Goal: Task Accomplishment & Management: Manage account settings

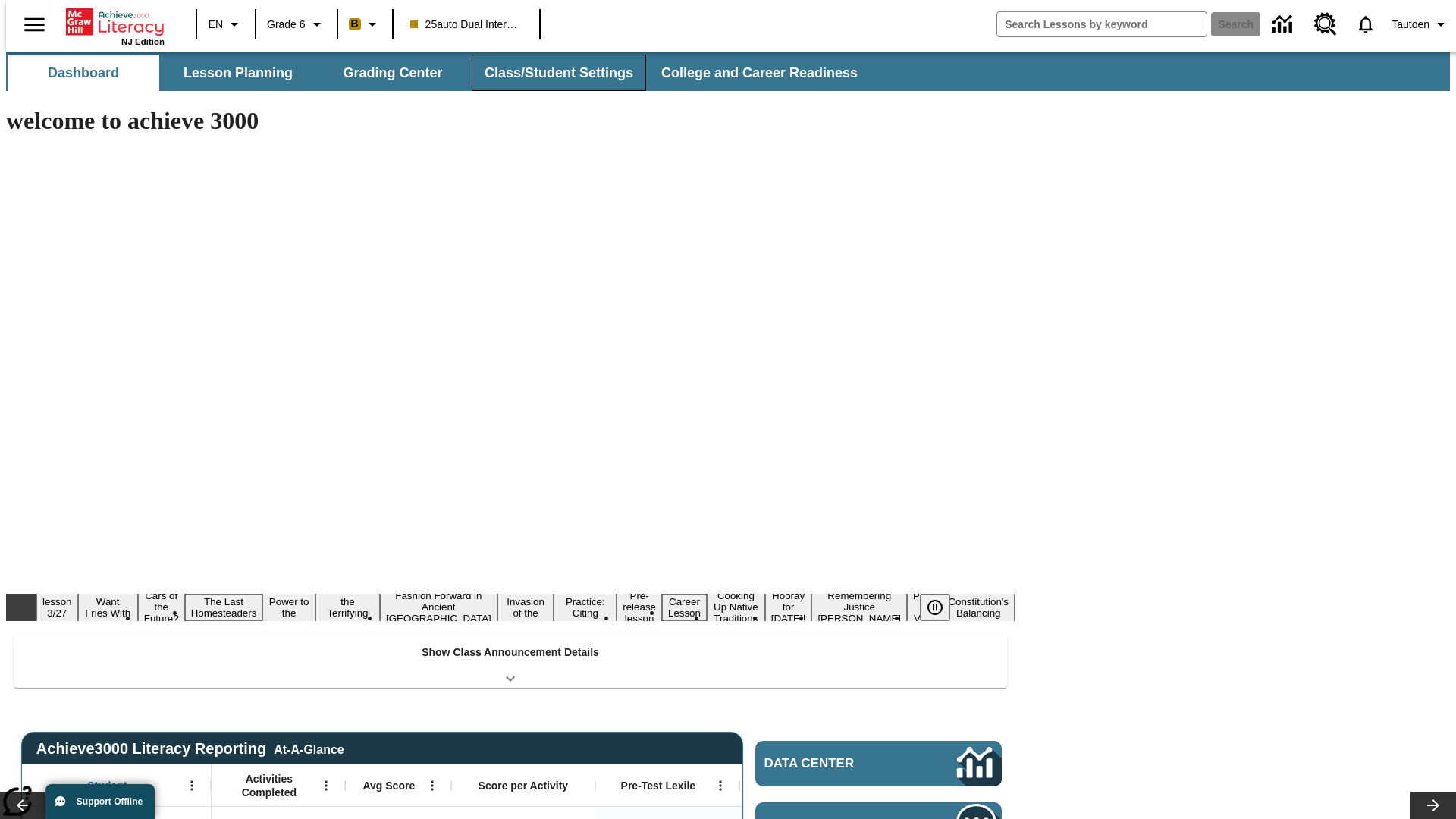
click at [550, 73] on button "Class/Student Settings" at bounding box center [559, 73] width 174 height 37
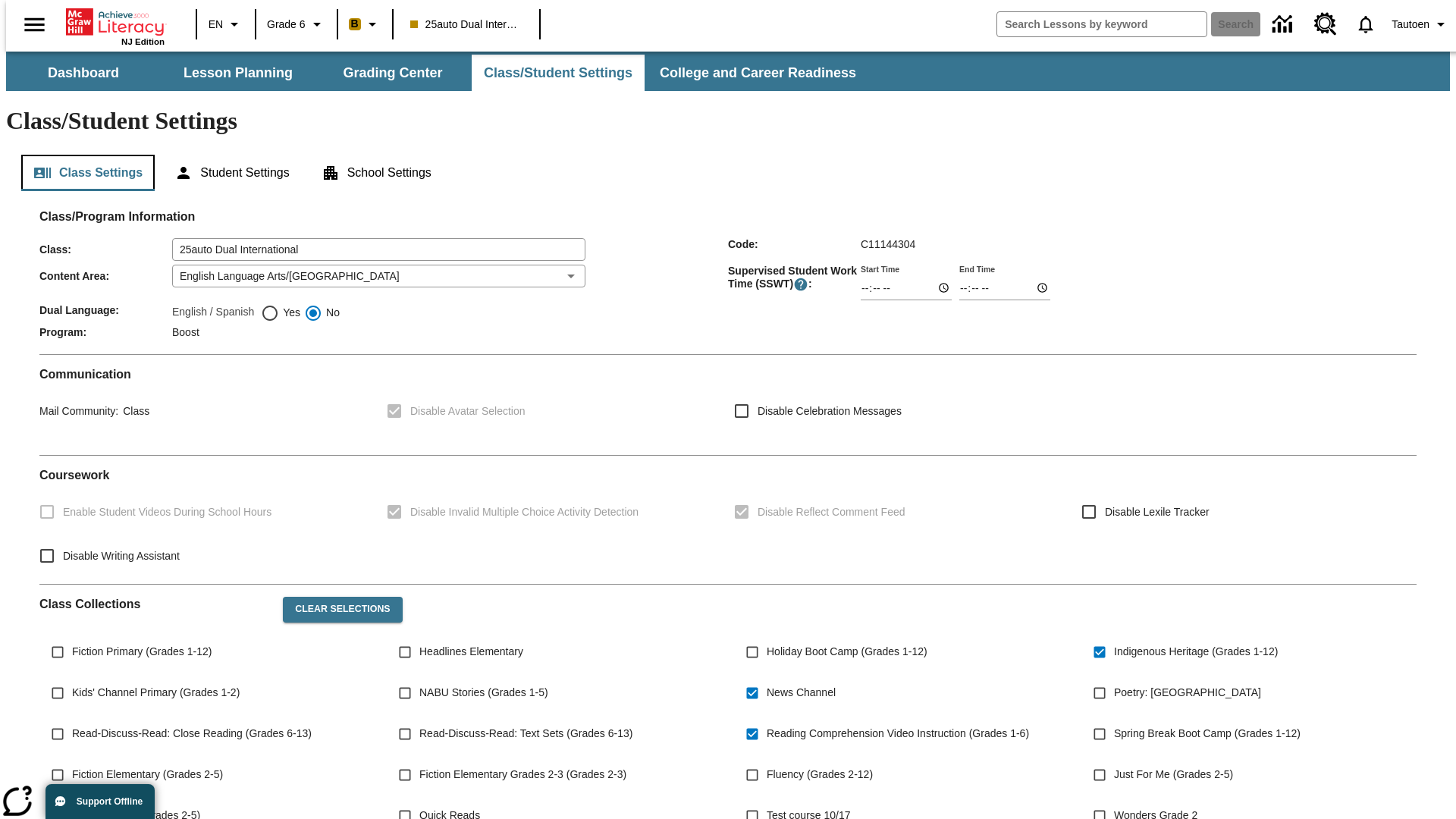
click at [82, 154] on button "Class Settings" at bounding box center [88, 173] width 134 height 37
click at [280, 305] on span "Yes" at bounding box center [290, 312] width 21 height 16
click at [279, 304] on input "Yes" at bounding box center [270, 313] width 18 height 18
radio input "true"
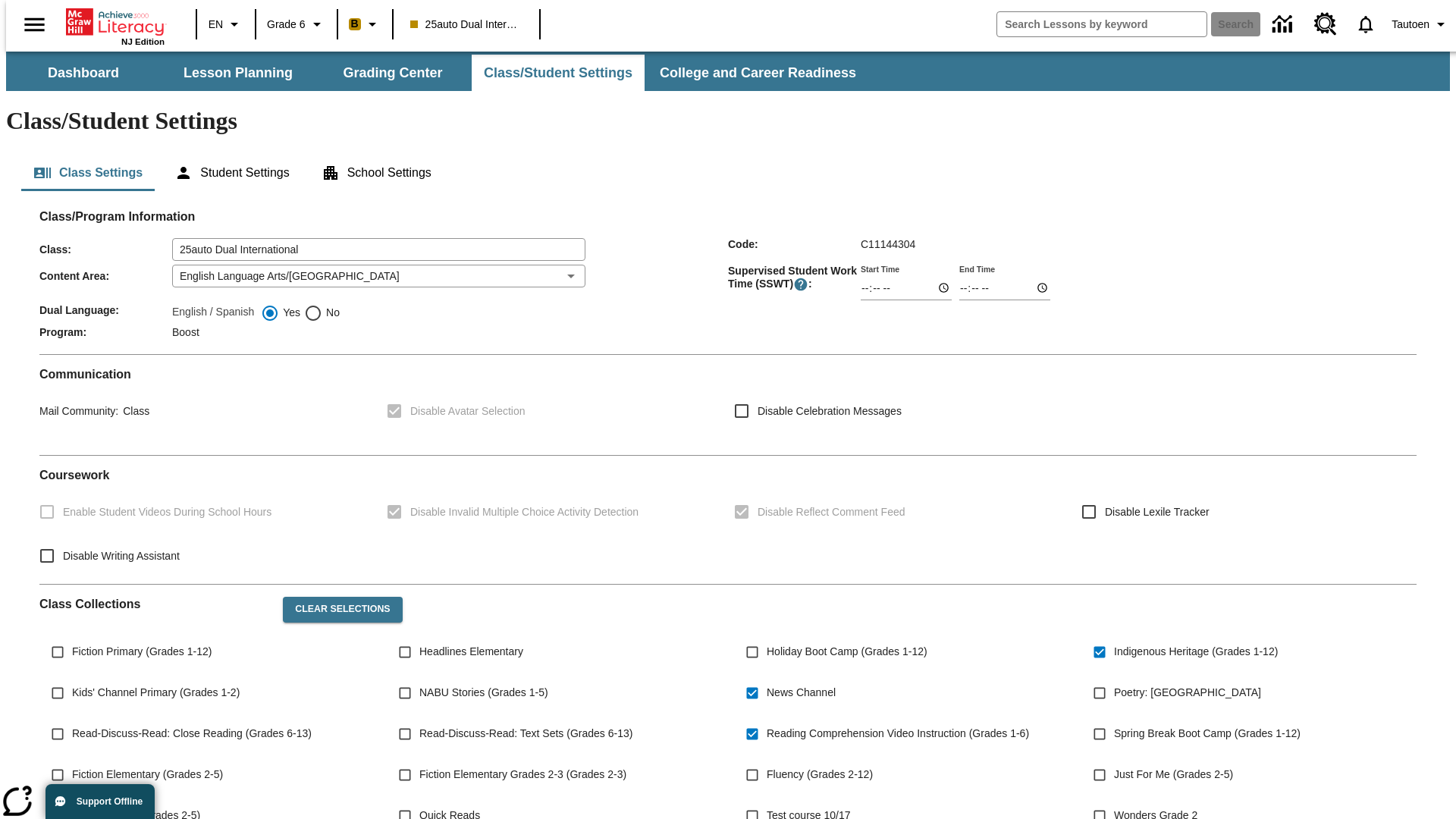
scroll to position [222, 0]
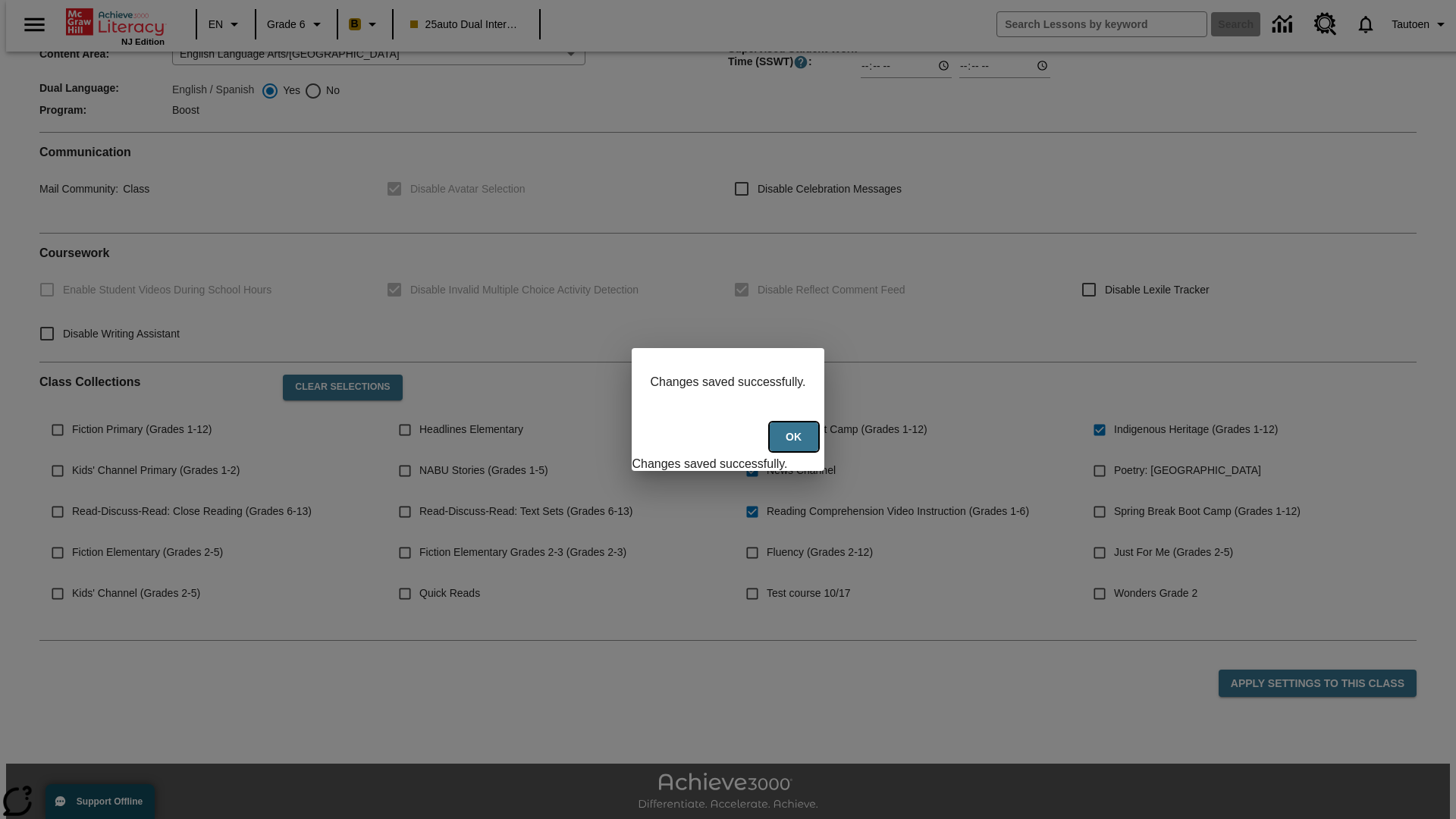
click at [796, 445] on button "Ok" at bounding box center [794, 437] width 49 height 30
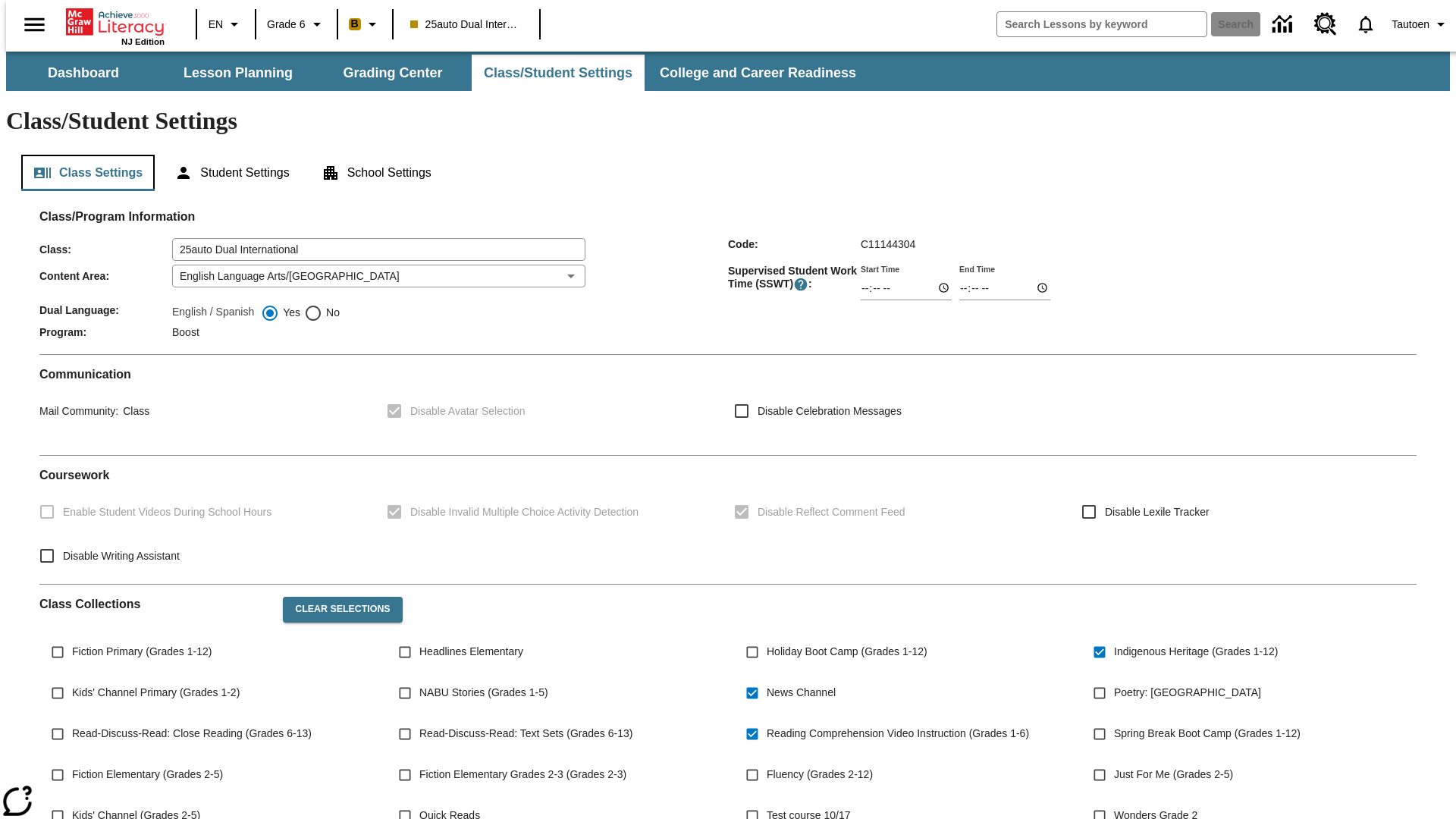
click at [82, 154] on button "Class Settings" at bounding box center [88, 173] width 134 height 37
click at [229, 154] on button "Student Settings" at bounding box center [232, 173] width 139 height 37
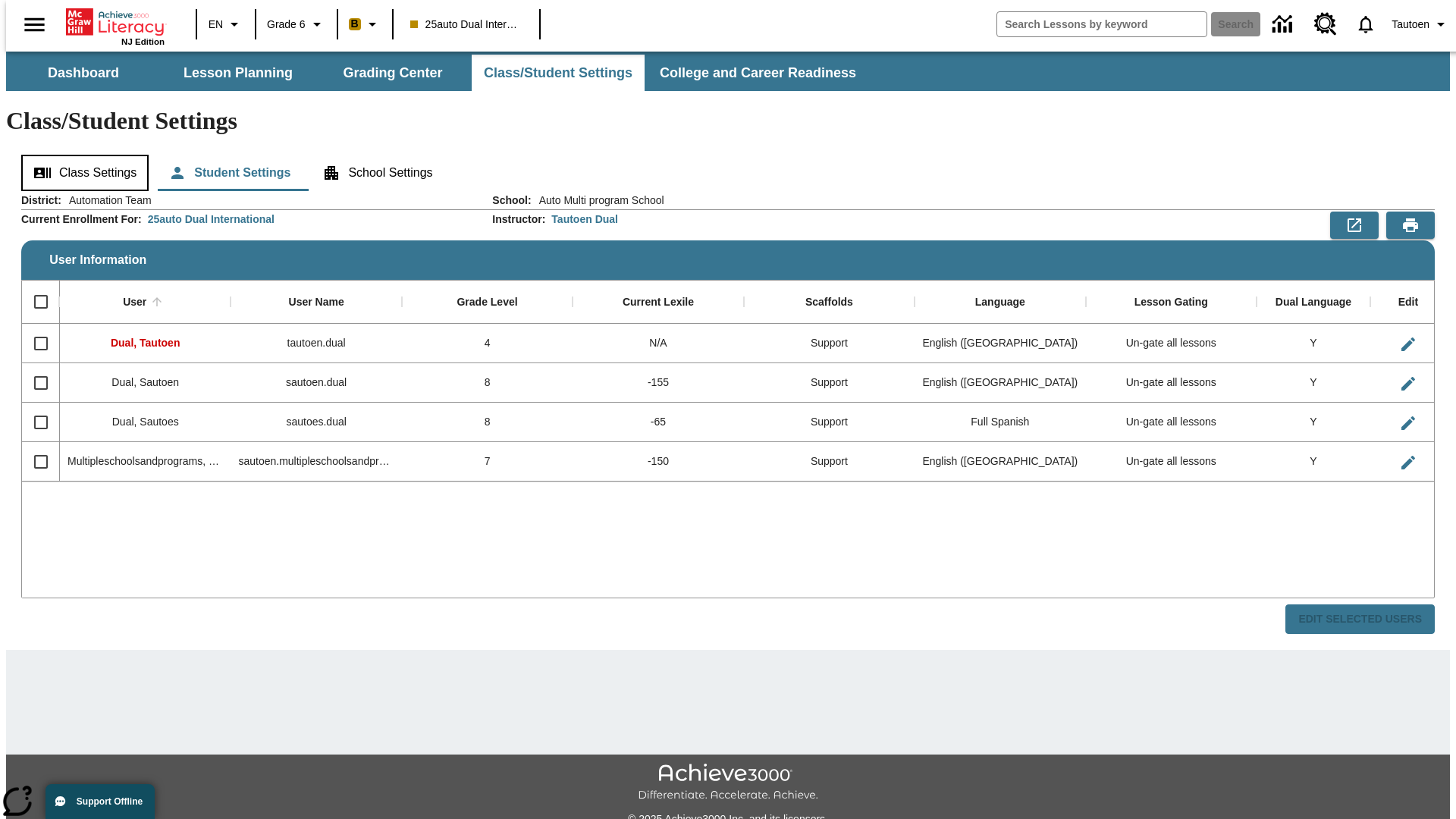
click at [79, 154] on button "Class Settings" at bounding box center [85, 173] width 128 height 37
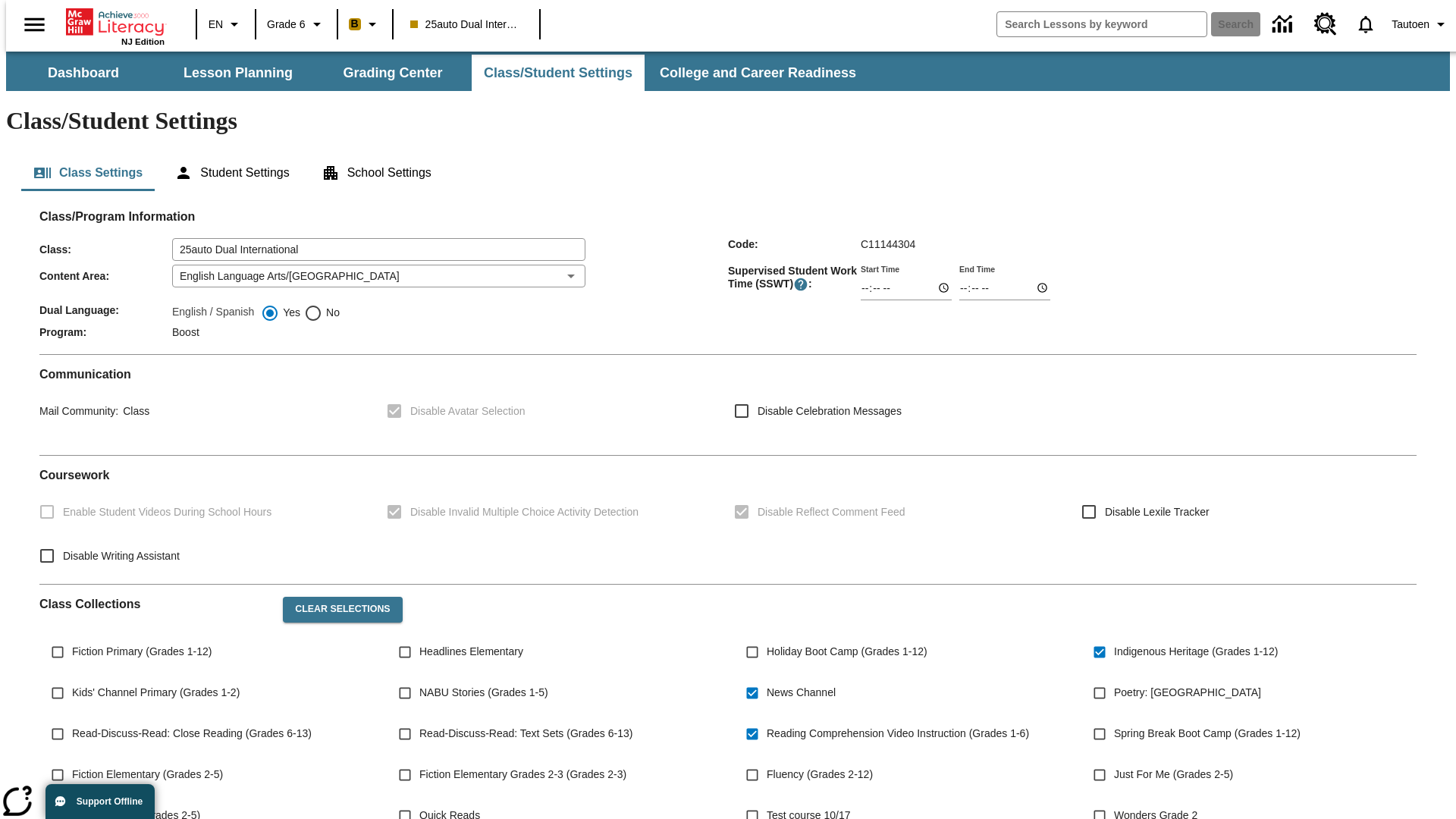
click at [323, 305] on span "No" at bounding box center [331, 312] width 18 height 16
click at [323, 304] on input "No" at bounding box center [313, 313] width 18 height 18
radio input "true"
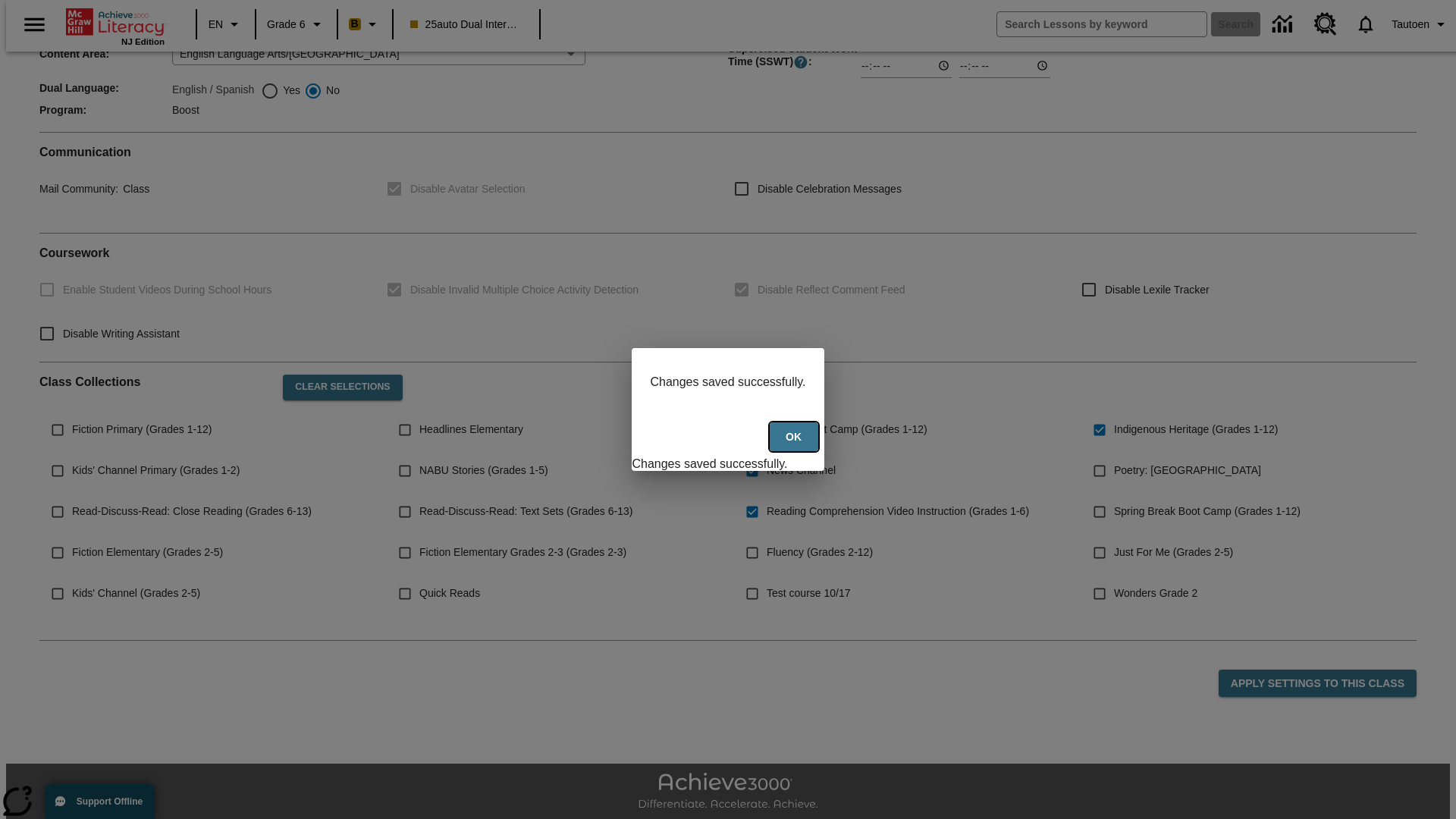
click at [796, 445] on button "Ok" at bounding box center [794, 437] width 49 height 30
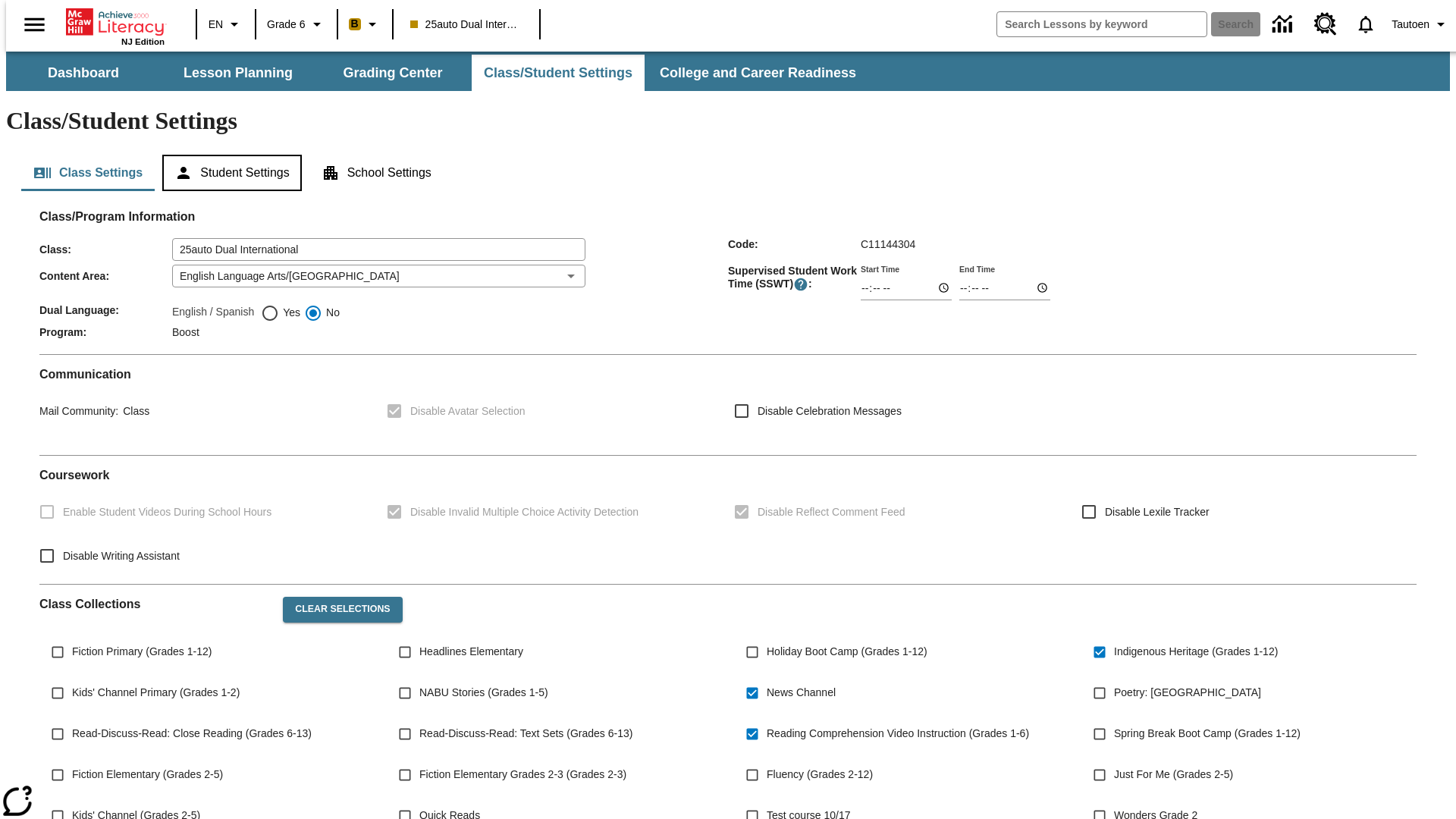
click at [229, 154] on button "Student Settings" at bounding box center [232, 173] width 139 height 37
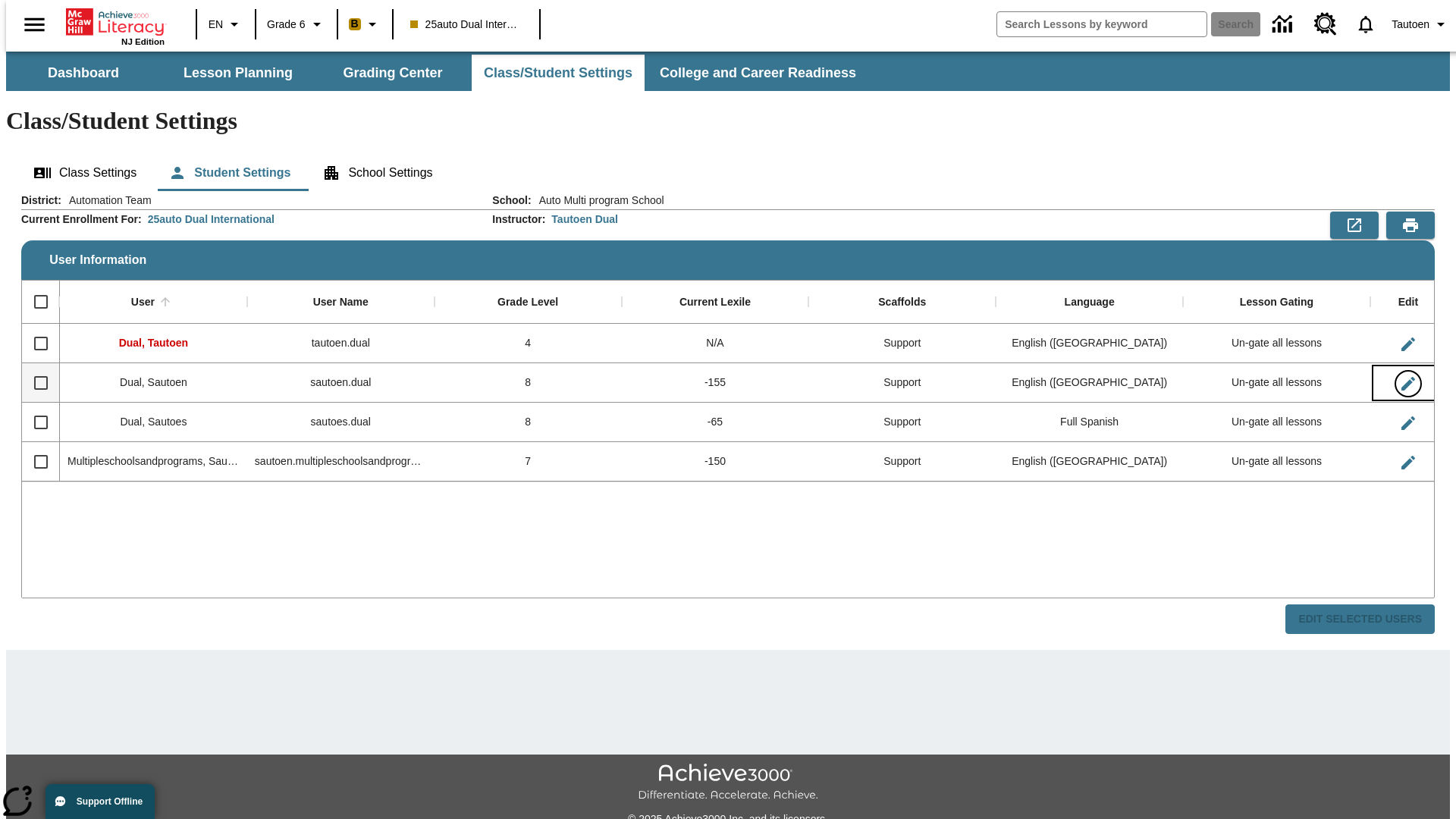
click at [1402, 377] on icon "Edit User" at bounding box center [1409, 384] width 14 height 14
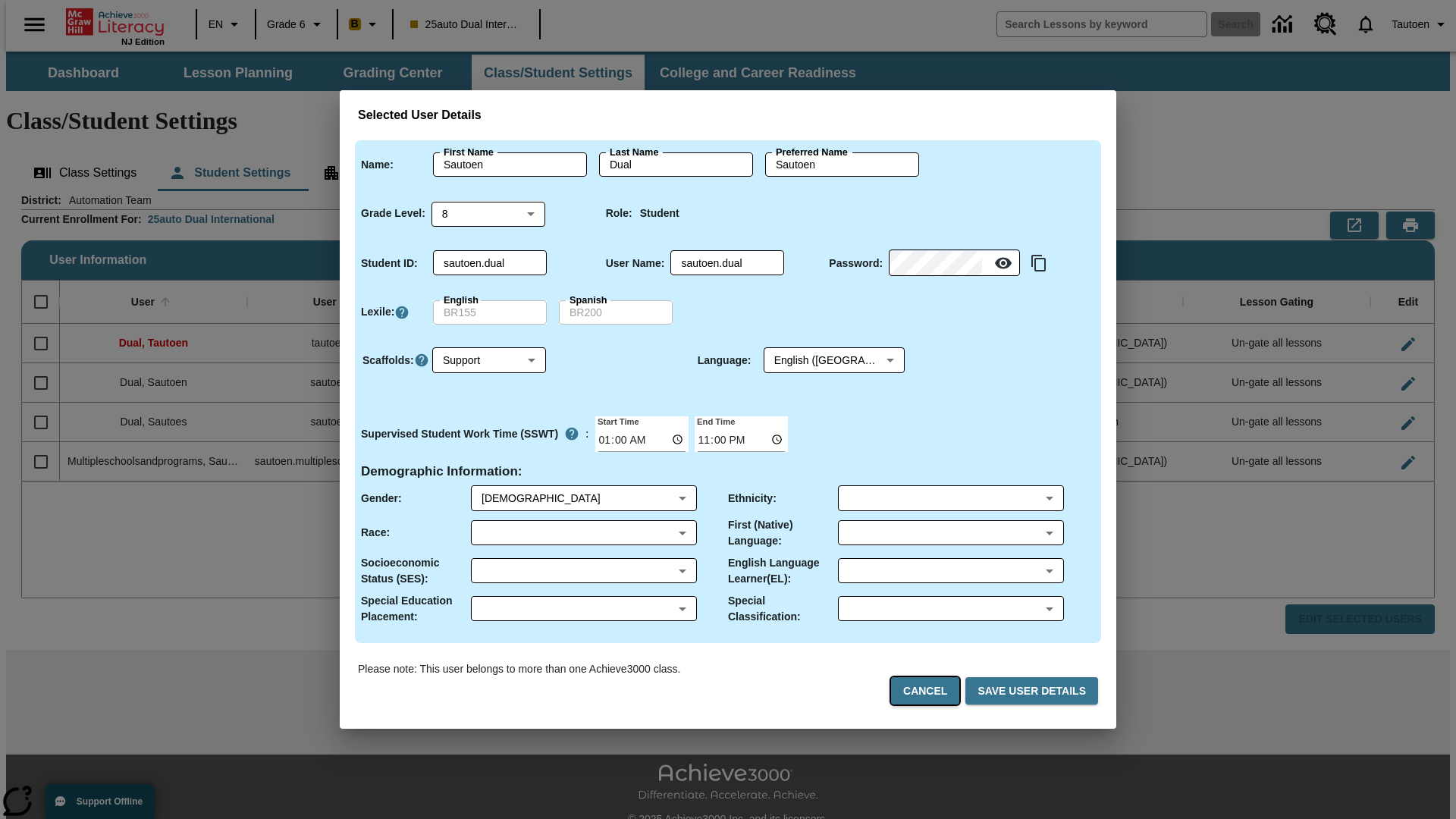
click at [932, 691] on button "Cancel" at bounding box center [925, 691] width 68 height 28
click at [79, 154] on button "Class Settings" at bounding box center [85, 173] width 128 height 37
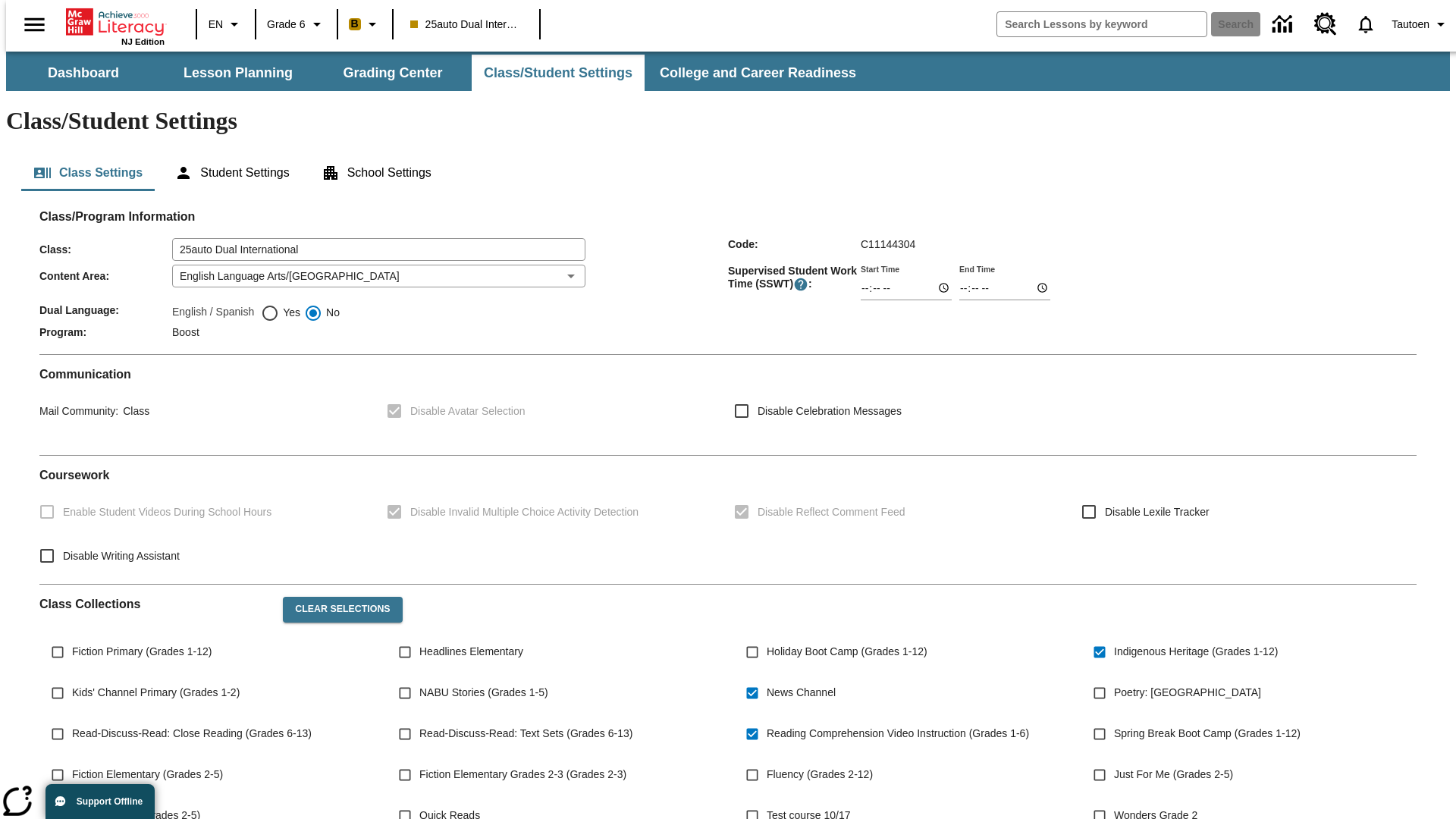
click at [280, 305] on span "Yes" at bounding box center [290, 312] width 21 height 16
click at [279, 304] on input "Yes" at bounding box center [270, 313] width 18 height 18
radio input "true"
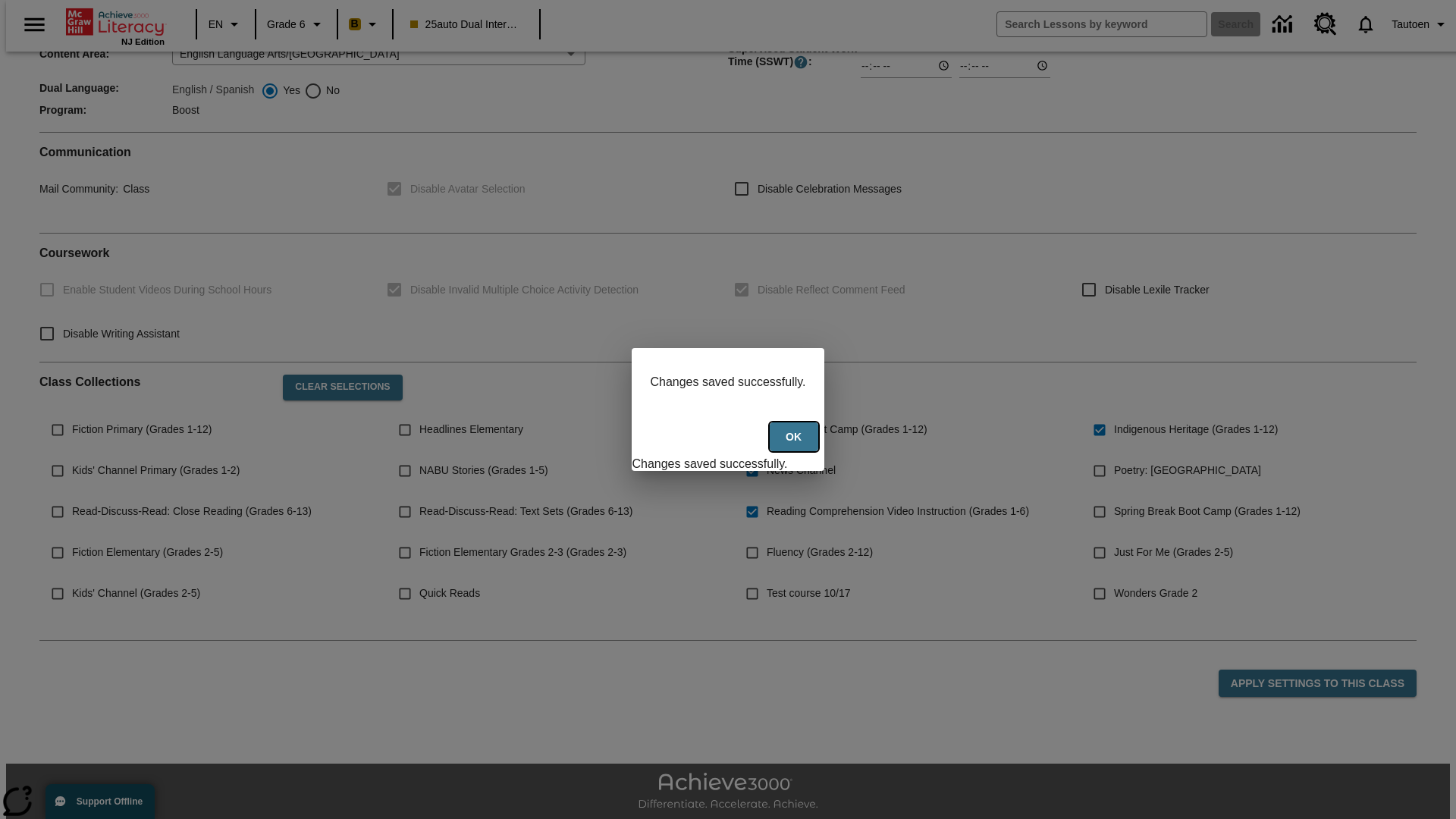
click at [796, 445] on button "Ok" at bounding box center [794, 437] width 49 height 30
